Goal: Task Accomplishment & Management: Use online tool/utility

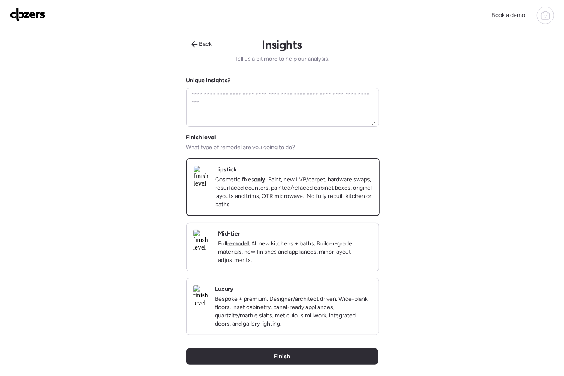
click at [318, 191] on p "Cosmetic fixes only : Paint, new LVP/carpet, hardware swaps, resurfaced counter…" at bounding box center [293, 192] width 157 height 33
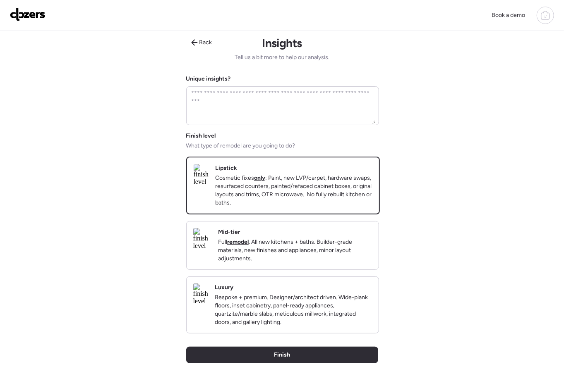
click at [317, 193] on p "Cosmetic fixes only : Paint, new LVP/carpet, hardware swaps, resurfaced counter…" at bounding box center [293, 190] width 157 height 33
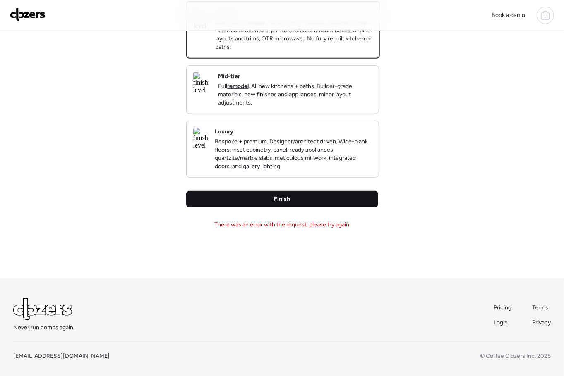
scroll to position [168, 0]
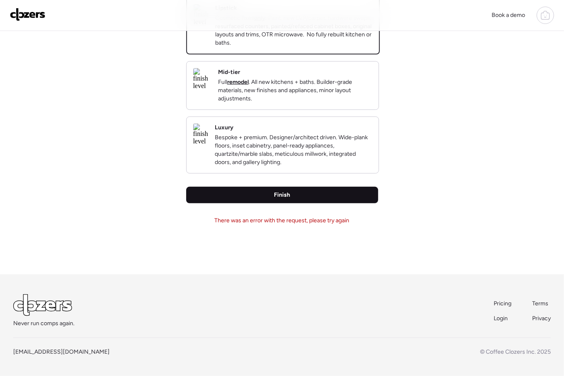
click at [312, 202] on div "Finish" at bounding box center [282, 195] width 192 height 17
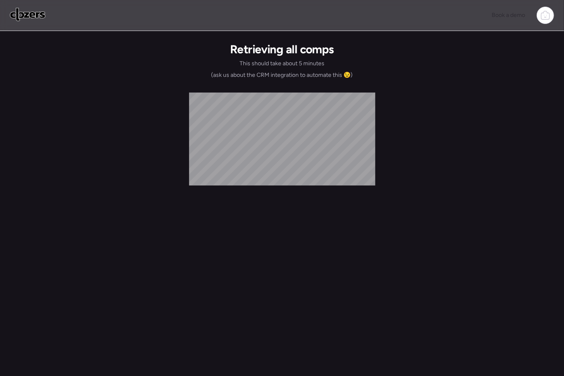
scroll to position [0, 0]
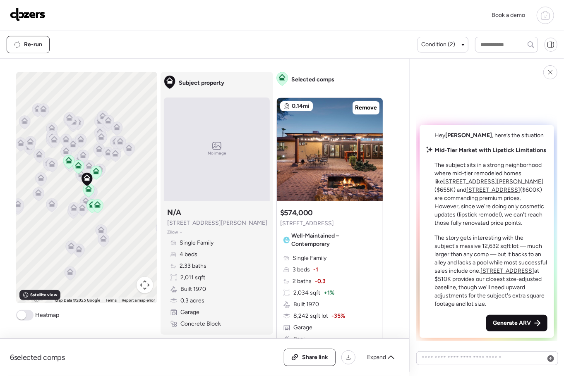
click at [516, 325] on span "Generate ARV" at bounding box center [511, 323] width 38 height 8
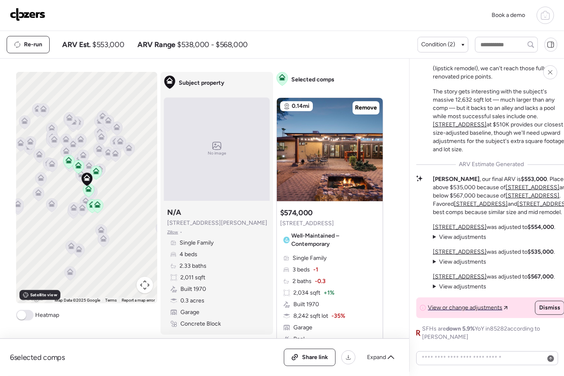
click at [31, 17] on img at bounding box center [28, 14] width 36 height 13
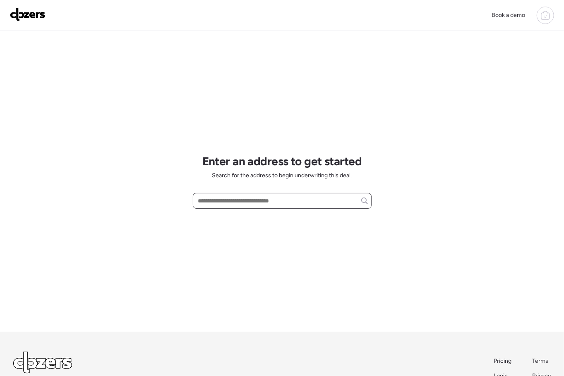
click at [264, 203] on input "text" at bounding box center [281, 201] width 171 height 12
paste input "**********"
click at [263, 208] on div "**********" at bounding box center [282, 201] width 179 height 16
click at [263, 212] on div "[STREET_ADDRESS]" at bounding box center [282, 216] width 179 height 15
type input "**********"
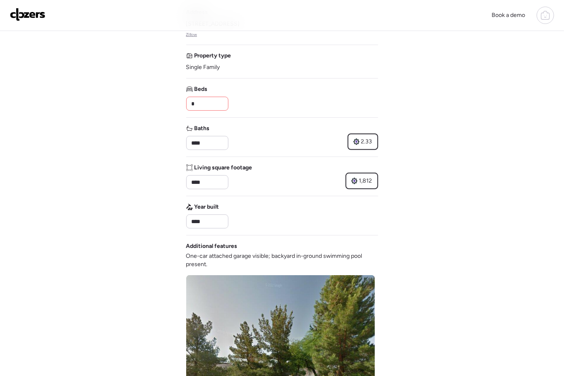
scroll to position [70, 0]
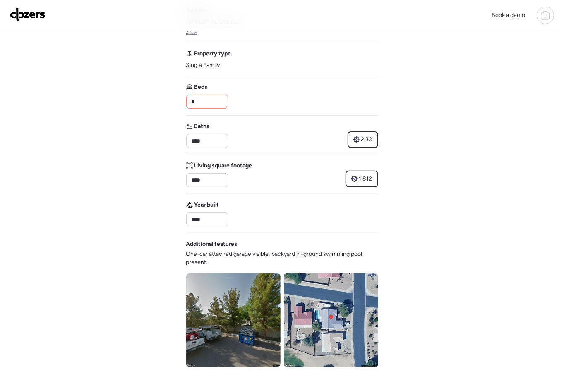
click at [205, 97] on input "*" at bounding box center [207, 102] width 35 height 12
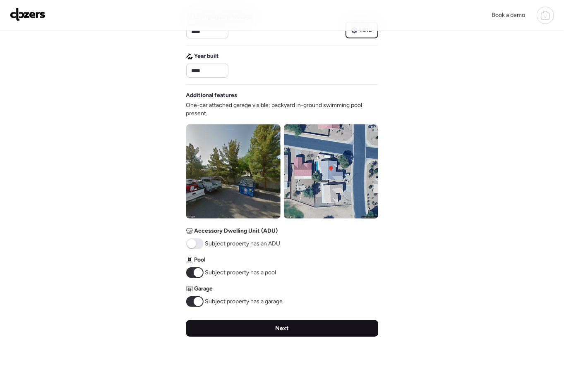
type input "*"
click at [245, 328] on div "Next" at bounding box center [282, 328] width 192 height 17
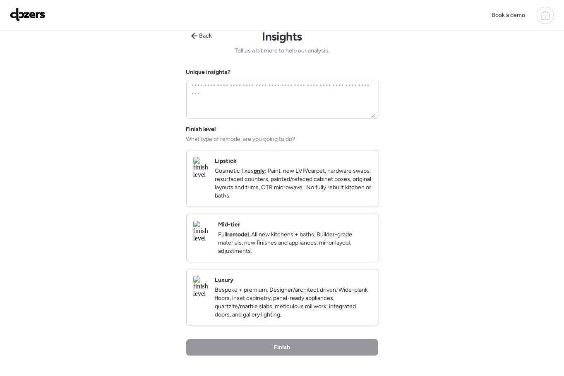
scroll to position [0, 0]
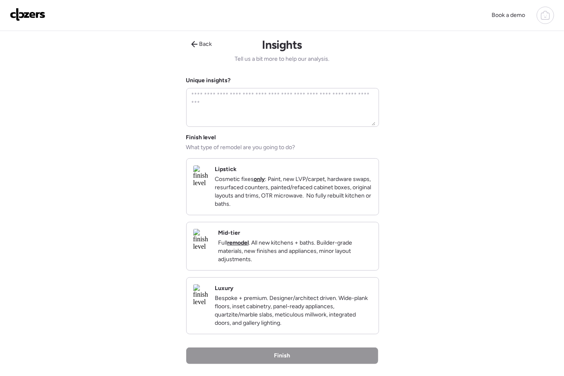
click at [285, 191] on p "Cosmetic fixes only : Paint, new LVP/carpet, hardware swaps, resurfaced counter…" at bounding box center [293, 191] width 157 height 33
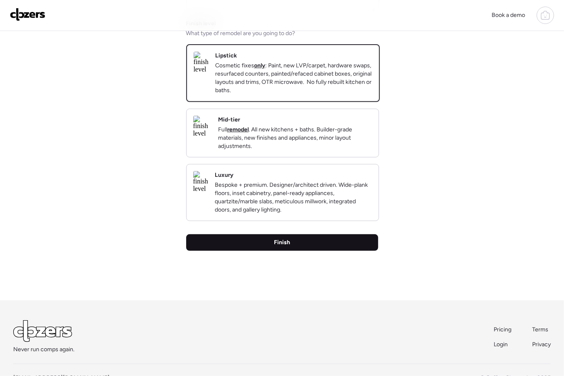
click at [308, 251] on div "Finish" at bounding box center [282, 242] width 192 height 17
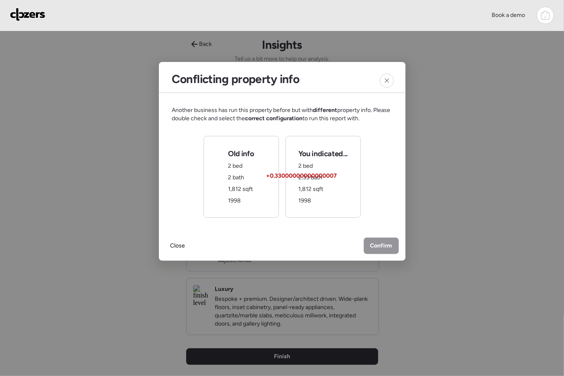
click at [229, 183] on div "Old info 2 bed 2 bath 1,812 sqft 1998" at bounding box center [241, 177] width 26 height 56
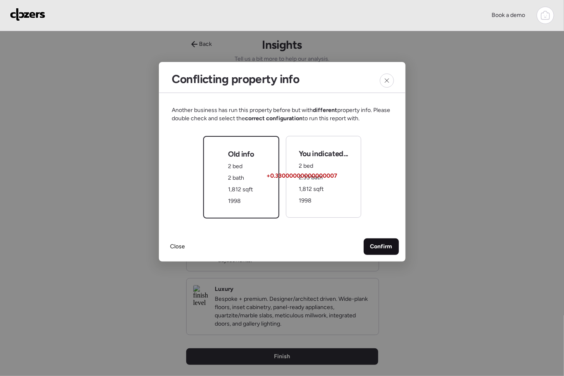
click at [366, 245] on div "Confirm" at bounding box center [380, 247] width 35 height 17
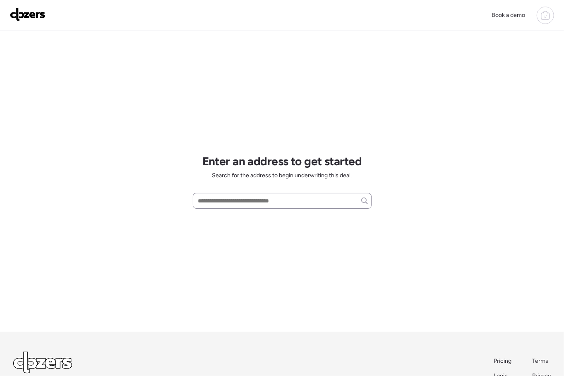
click at [226, 193] on div at bounding box center [282, 201] width 179 height 16
click at [222, 199] on input "text" at bounding box center [281, 201] width 171 height 12
paste input "**********"
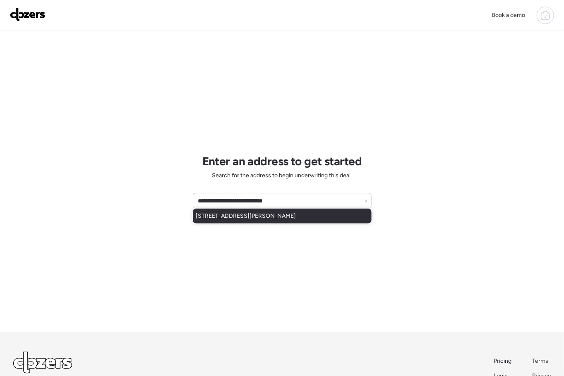
click at [236, 215] on span "2126 E Enid Ave, Mesa, AZ, 85204" at bounding box center [246, 216] width 100 height 8
type input "**********"
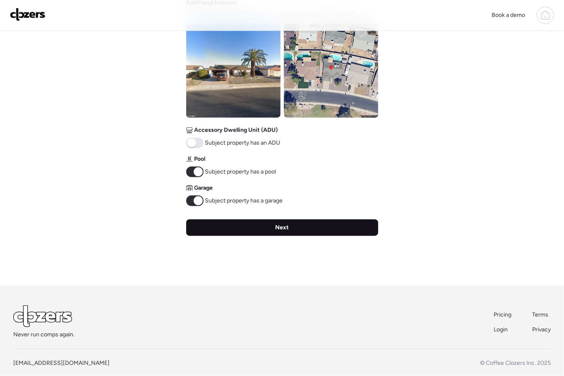
click at [280, 230] on div "Next" at bounding box center [282, 228] width 192 height 17
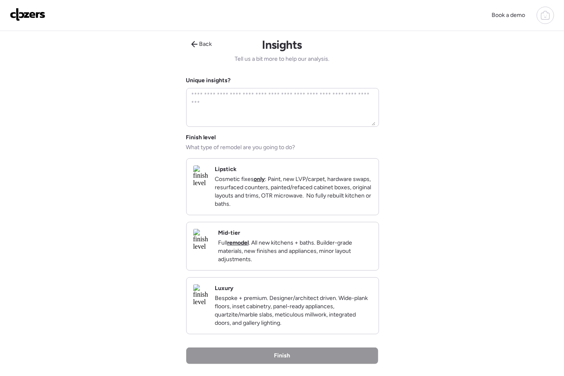
click at [287, 203] on p "Cosmetic fixes only : Paint, new LVP/carpet, hardware swaps, resurfaced counter…" at bounding box center [293, 191] width 157 height 33
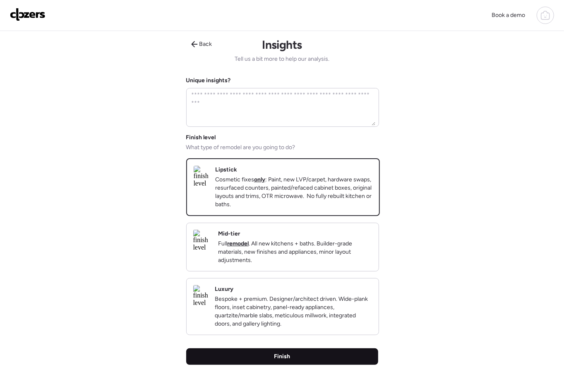
click at [287, 363] on div "Finish" at bounding box center [282, 357] width 192 height 17
